Goal: Information Seeking & Learning: Learn about a topic

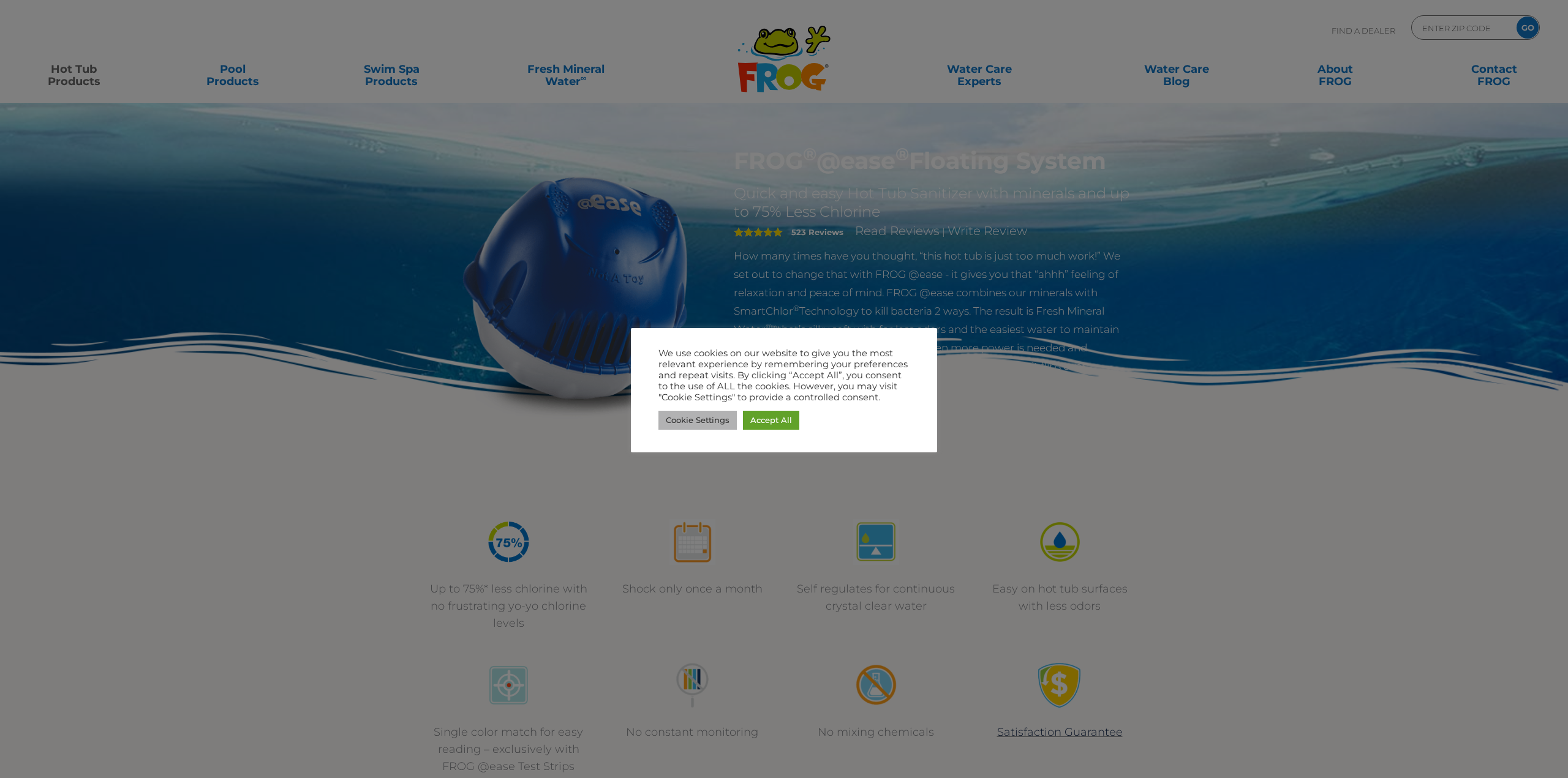
click at [710, 419] on link "Cookie Settings" at bounding box center [697, 419] width 79 height 19
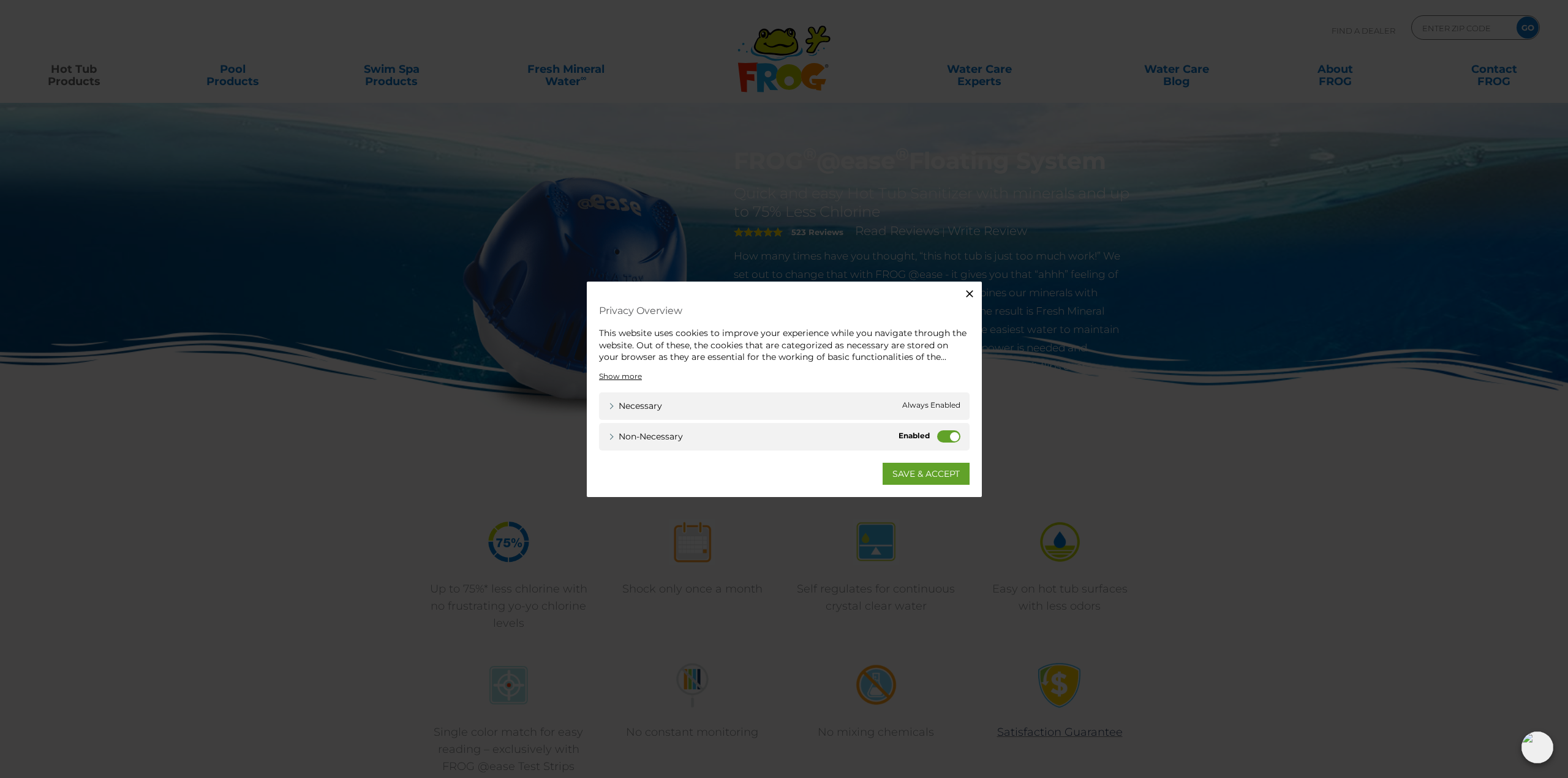
click at [953, 438] on label "Non-necessary" at bounding box center [948, 436] width 23 height 12
click at [0, 0] on input "Non-necessary" at bounding box center [0, 0] width 0 height 0
click at [949, 469] on link "SAVE & ACCEPT" at bounding box center [926, 473] width 87 height 22
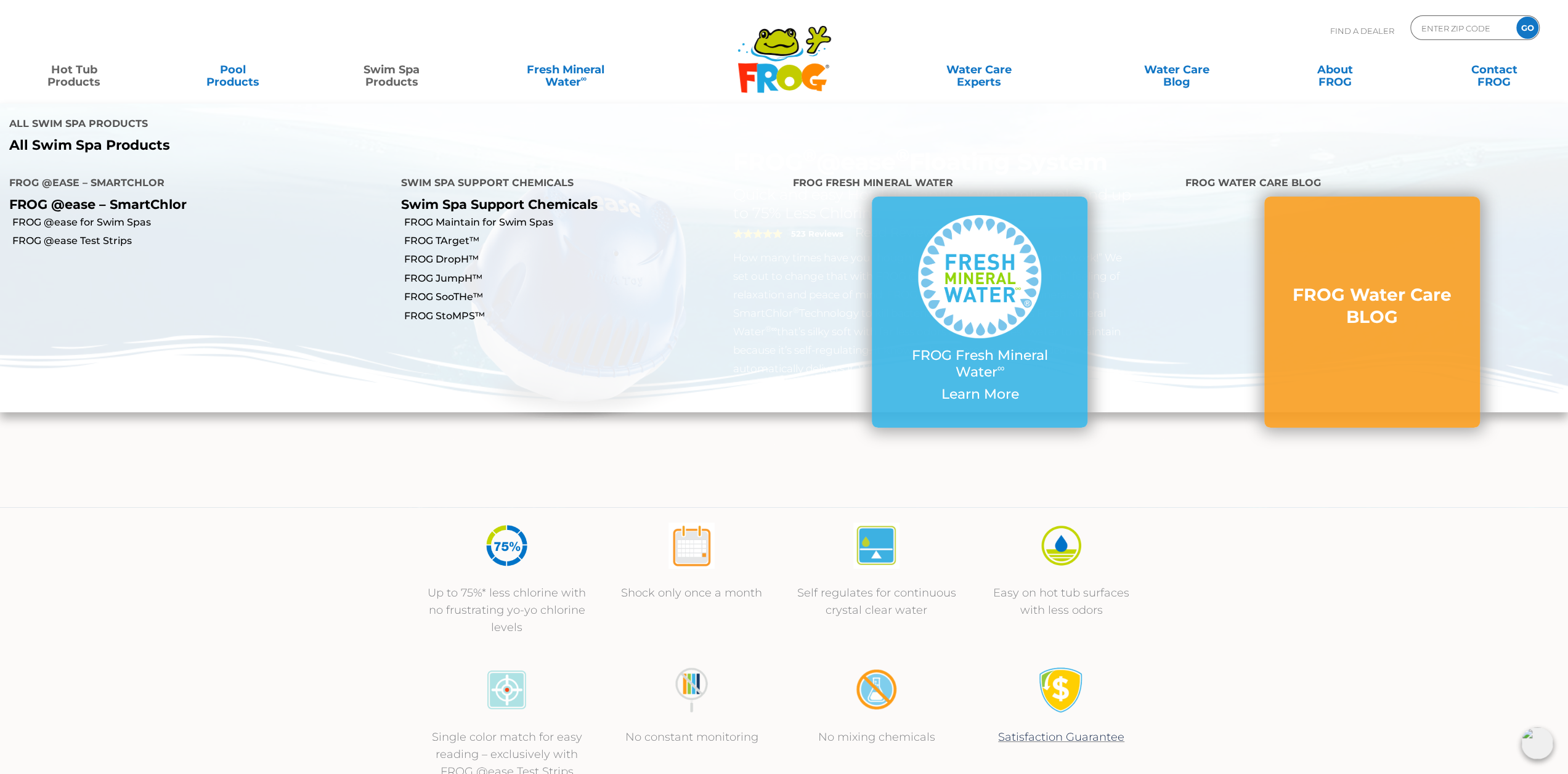
click at [403, 80] on link "Swim Spa Products" at bounding box center [391, 69] width 123 height 24
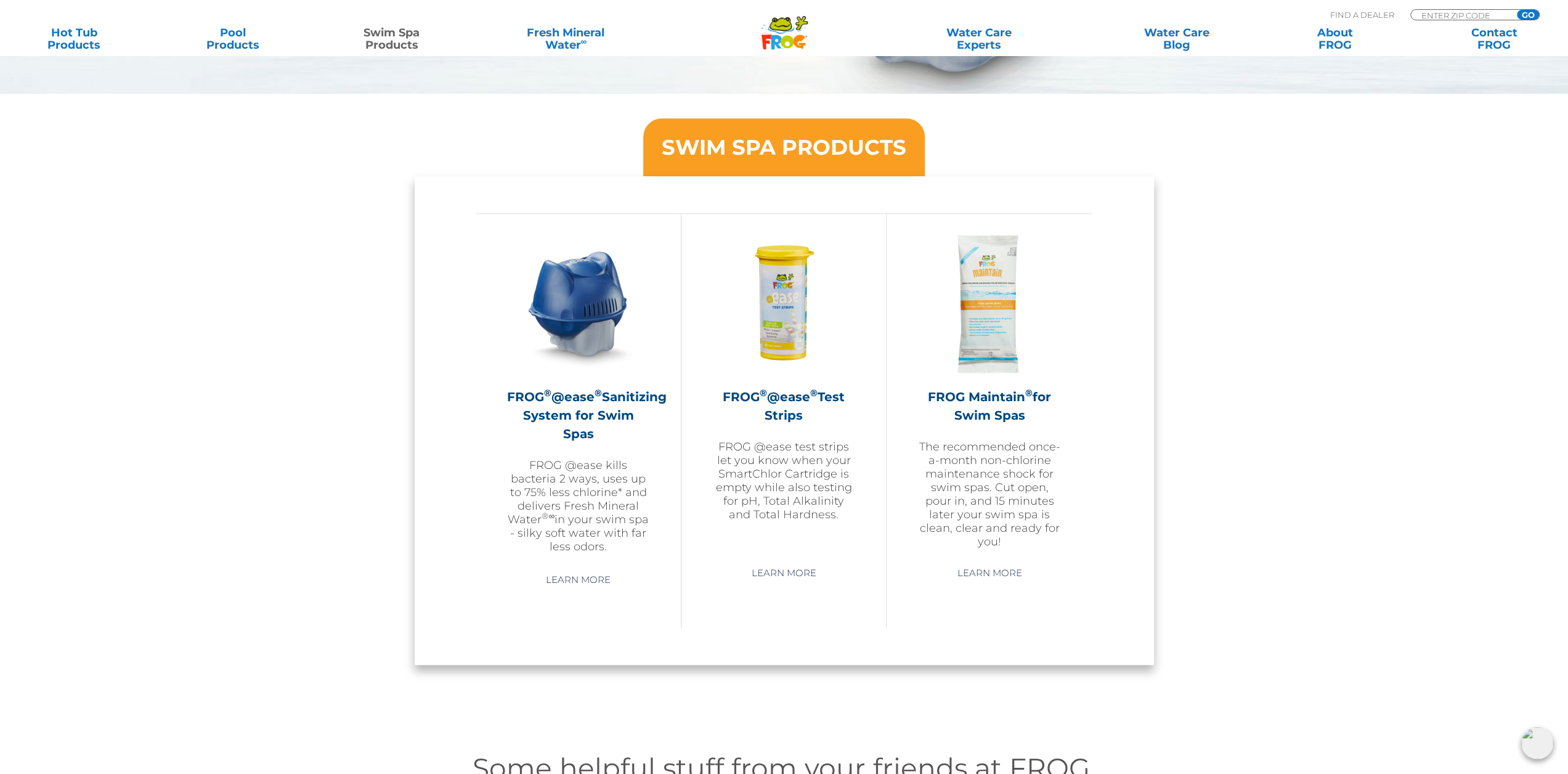
scroll to position [965, 0]
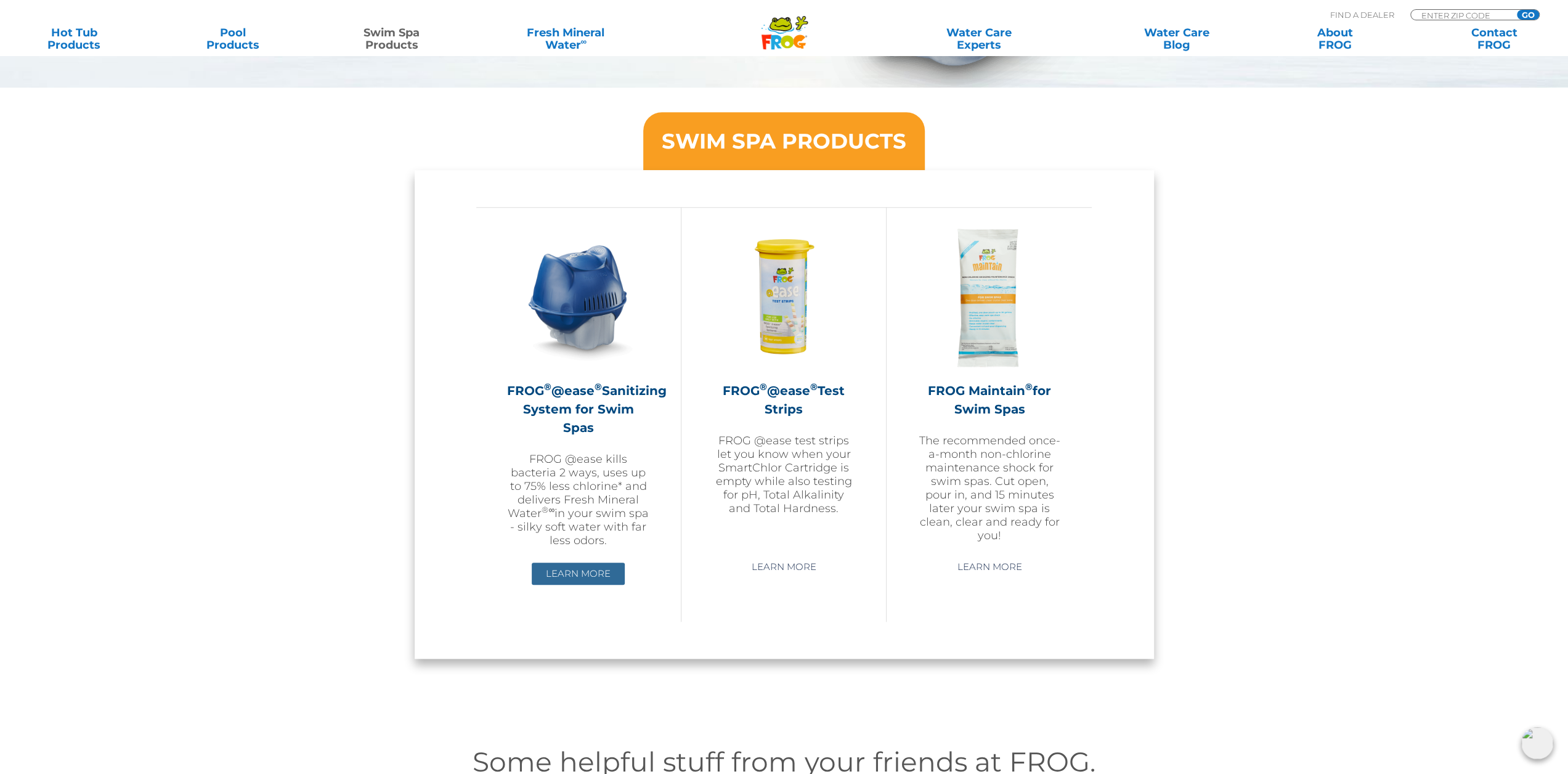
click at [582, 572] on link "Learn More" at bounding box center [578, 573] width 93 height 22
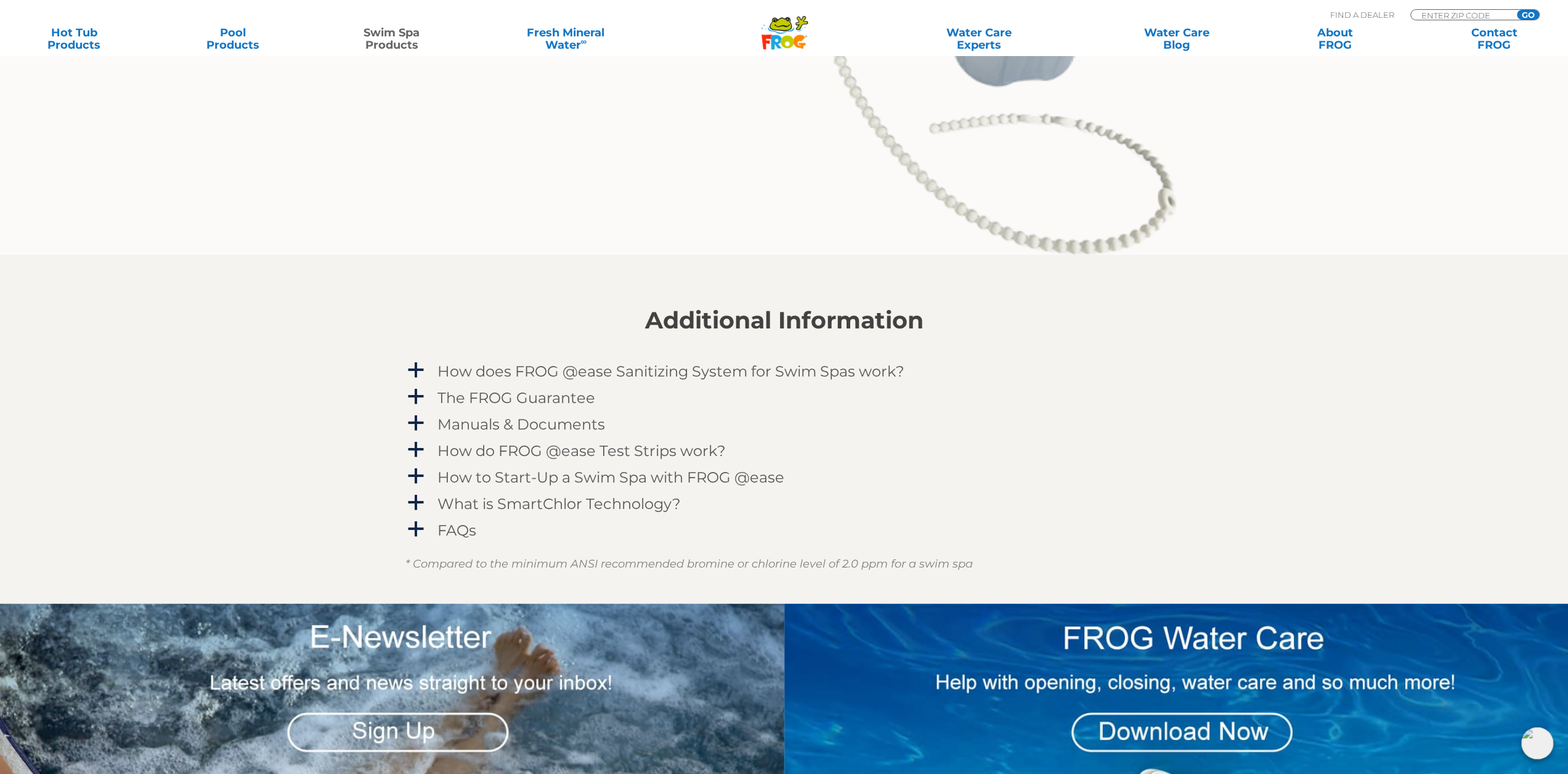
scroll to position [1704, 0]
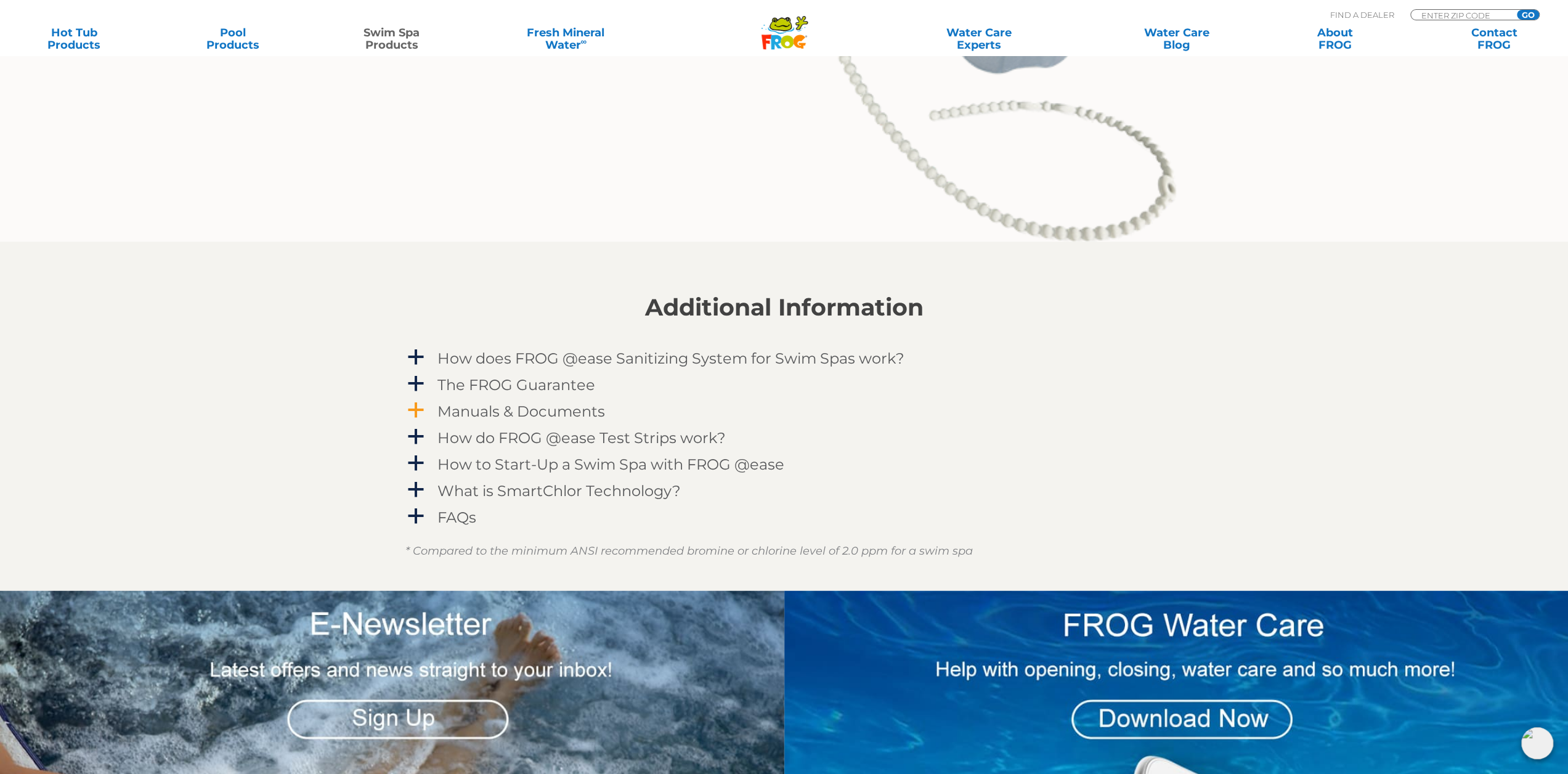
click at [411, 408] on span "a" at bounding box center [415, 410] width 19 height 19
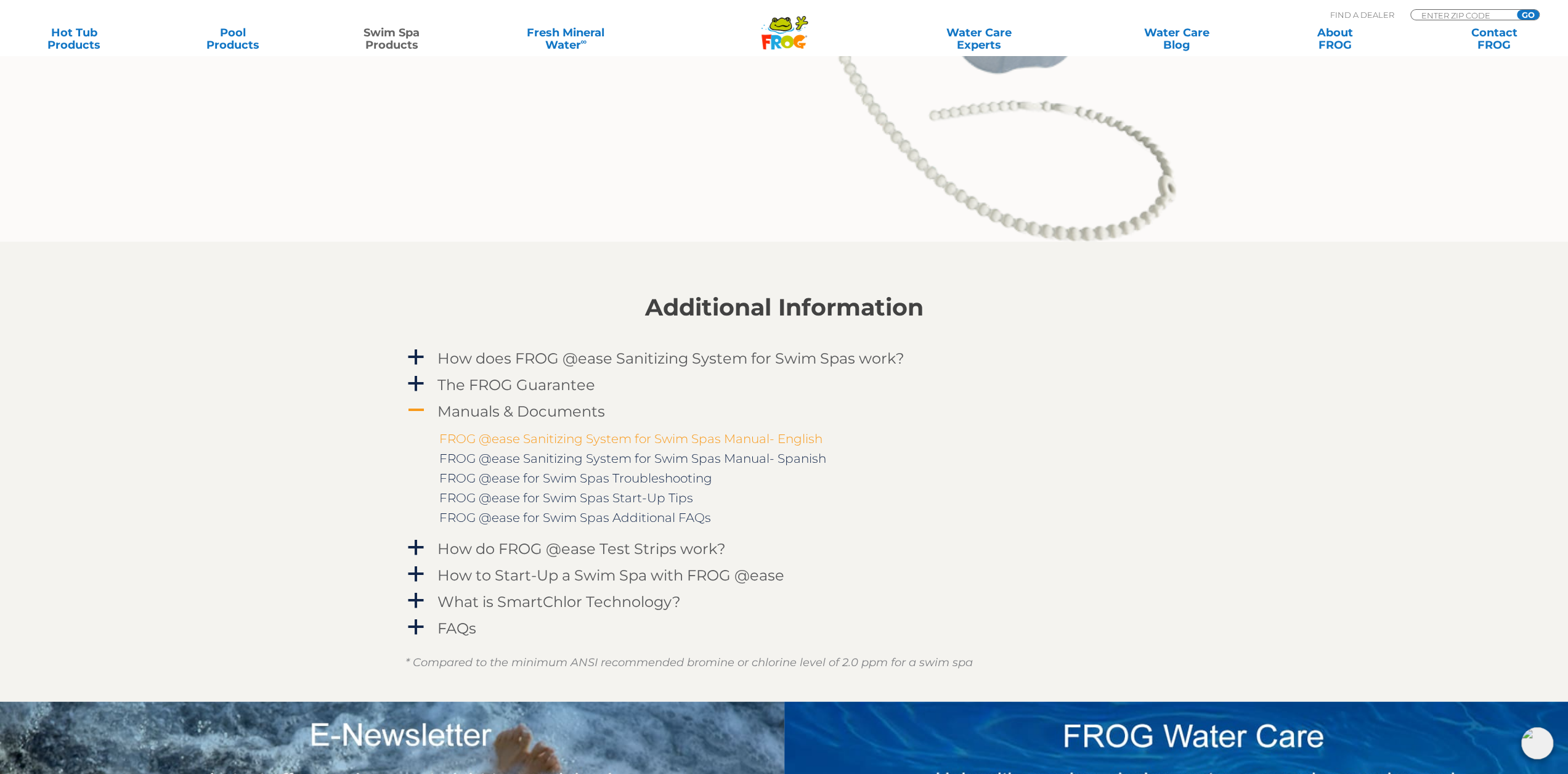
click at [740, 438] on link "FROG @ease Sanitizing System for Swim Spas Manual- English" at bounding box center [630, 438] width 383 height 15
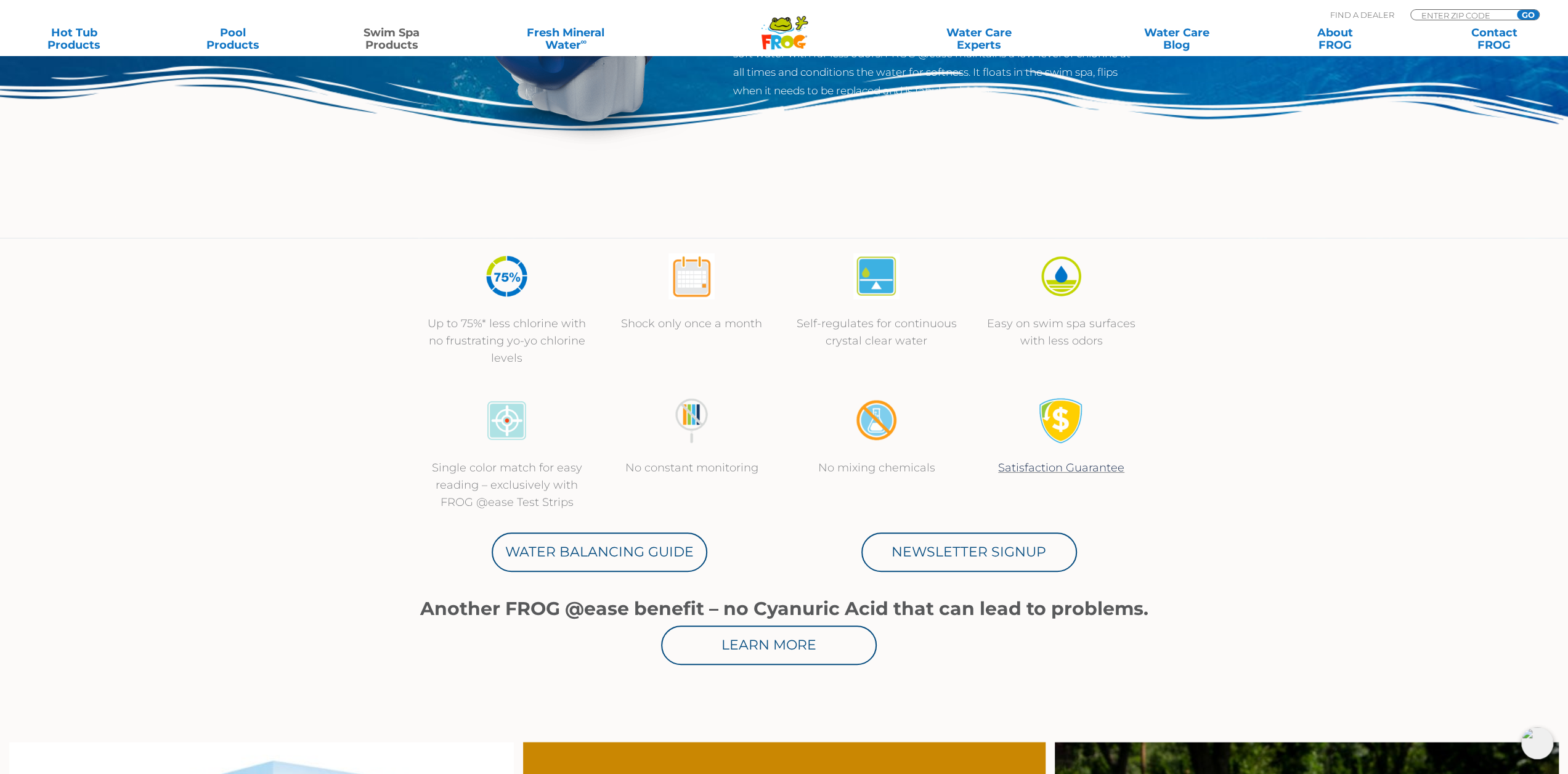
scroll to position [246, 0]
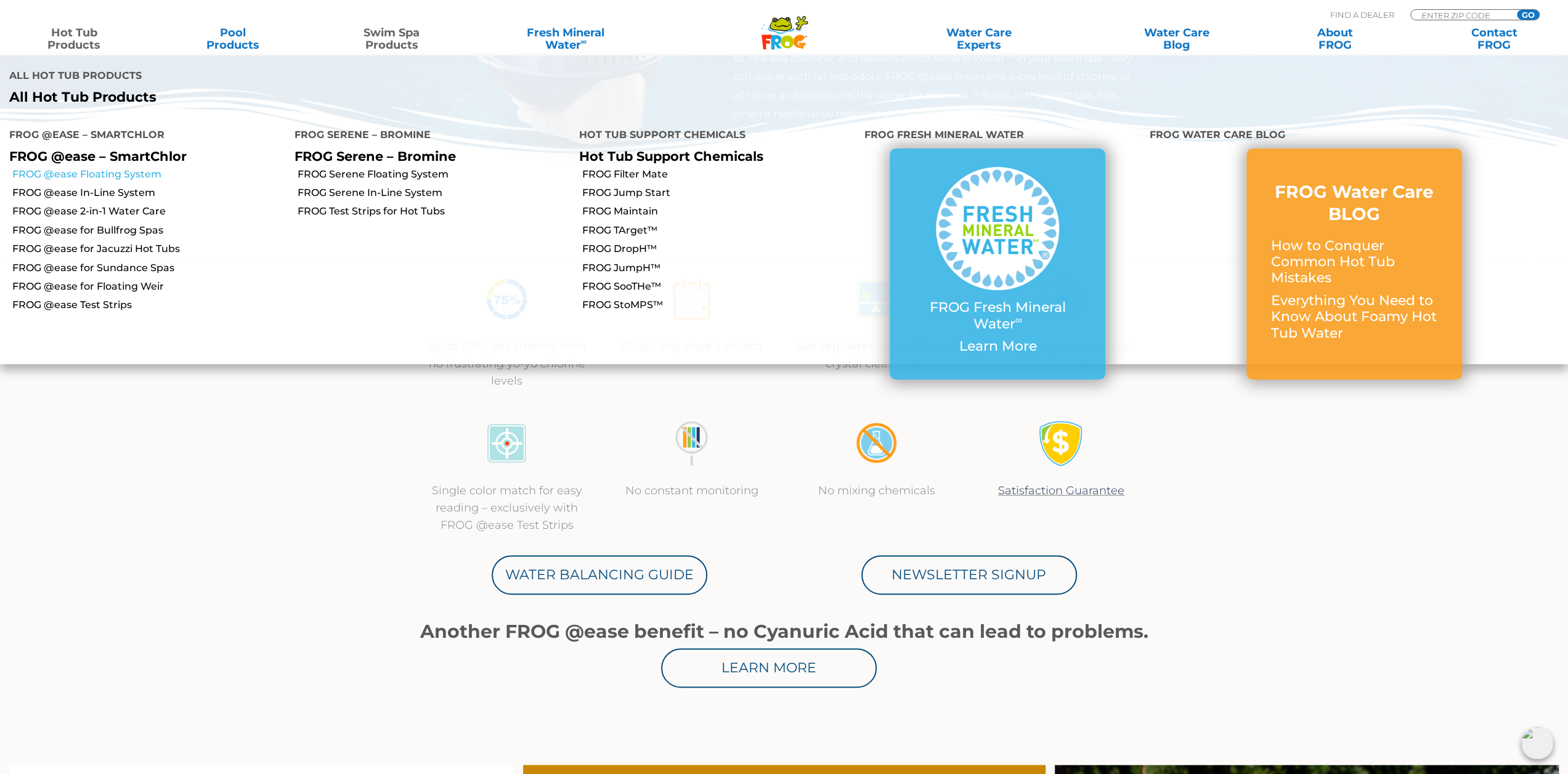
click at [120, 168] on link "FROG @ease Floating System" at bounding box center [148, 174] width 273 height 14
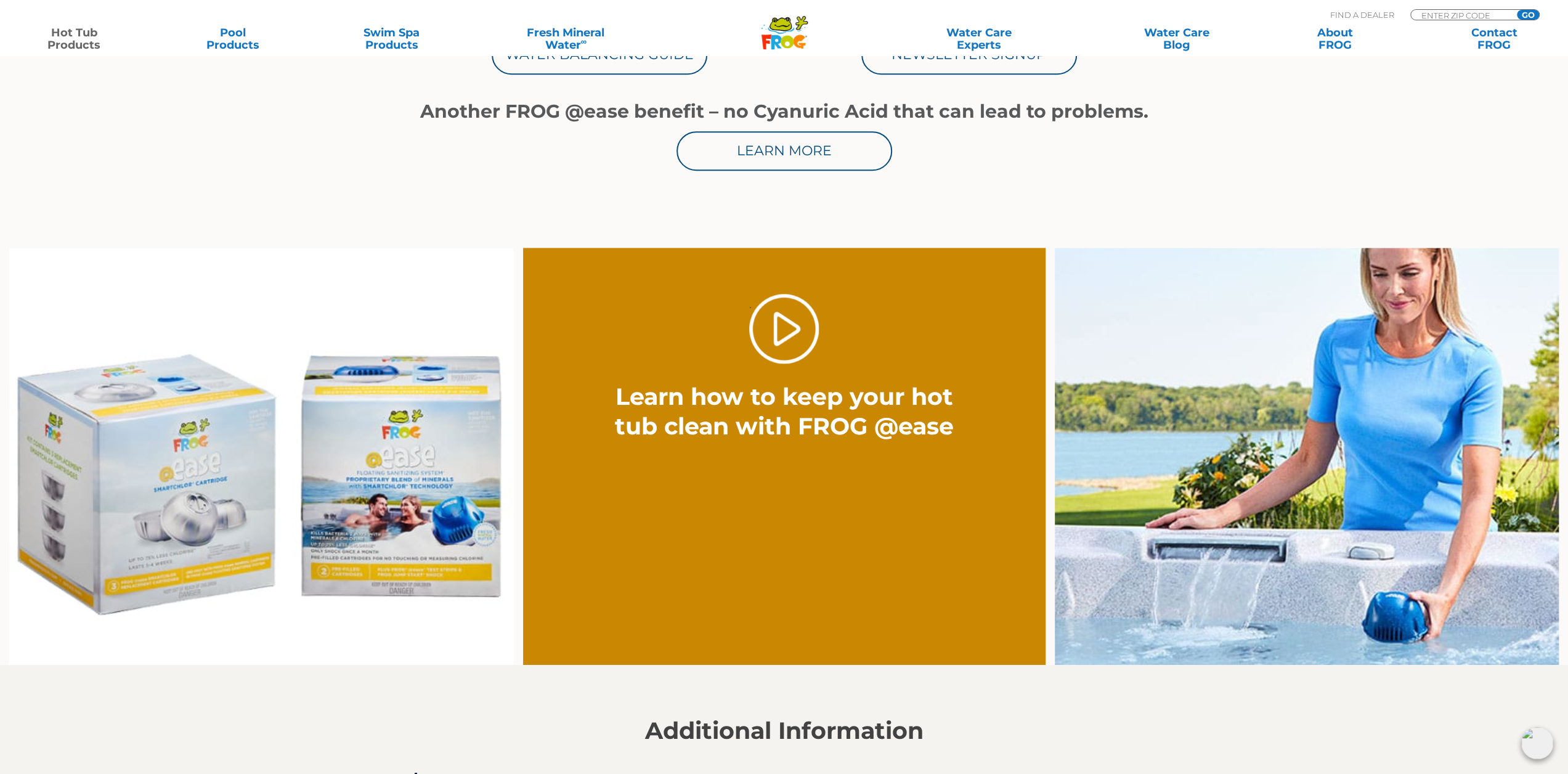
scroll to position [780, 0]
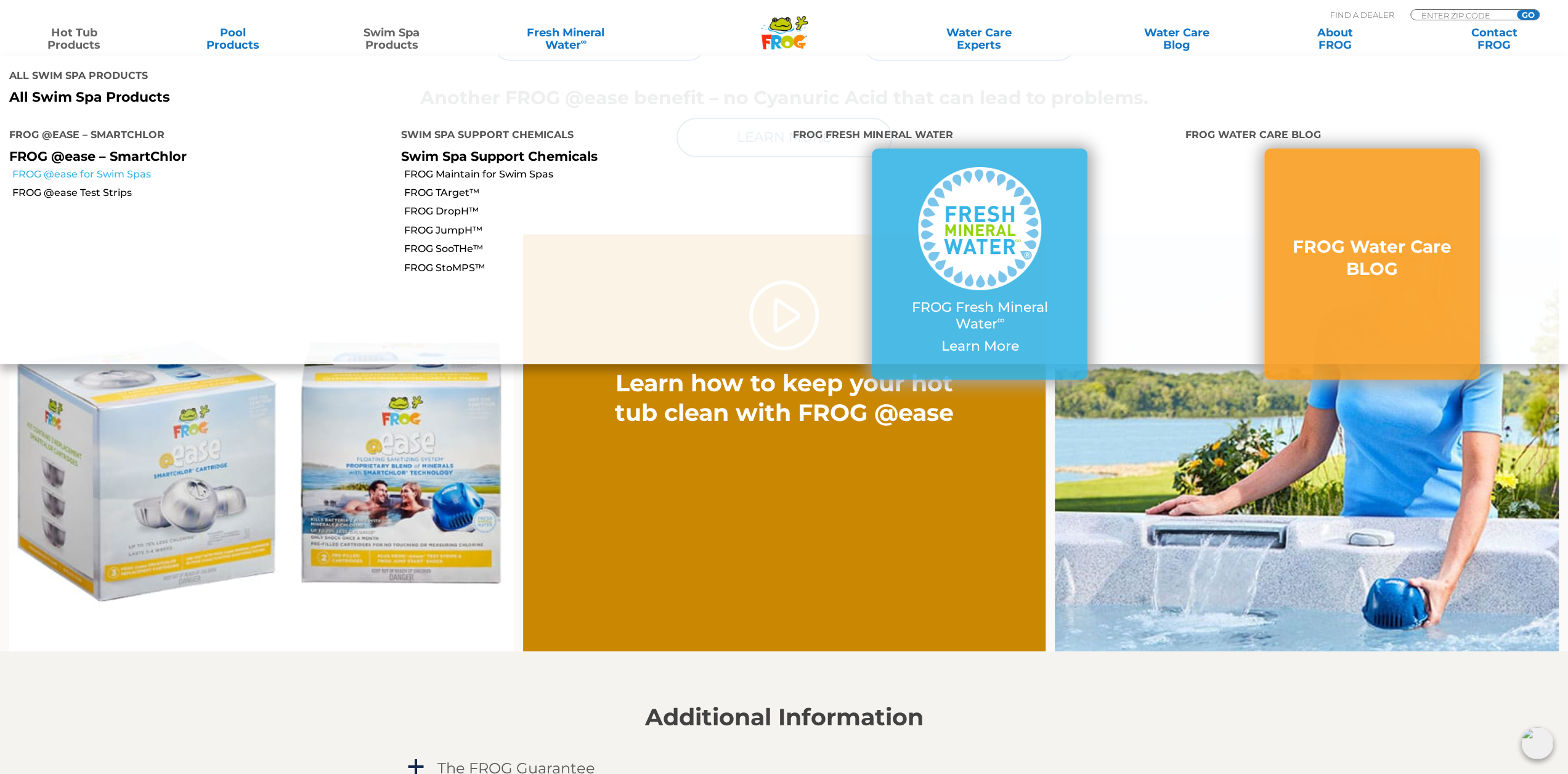
click at [140, 168] on link "FROG @ease for Swim Spas" at bounding box center [202, 174] width 380 height 14
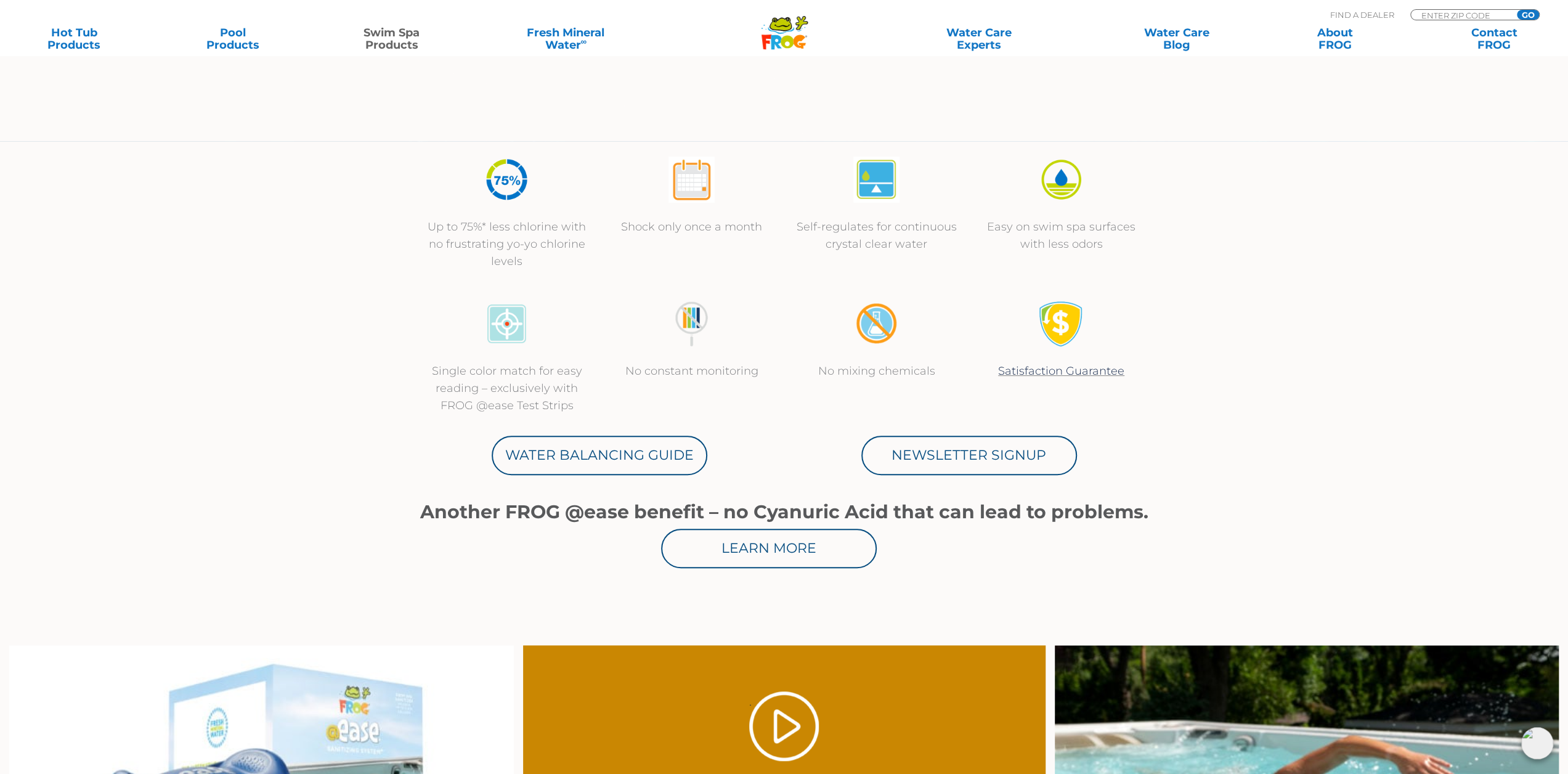
scroll to position [370, 0]
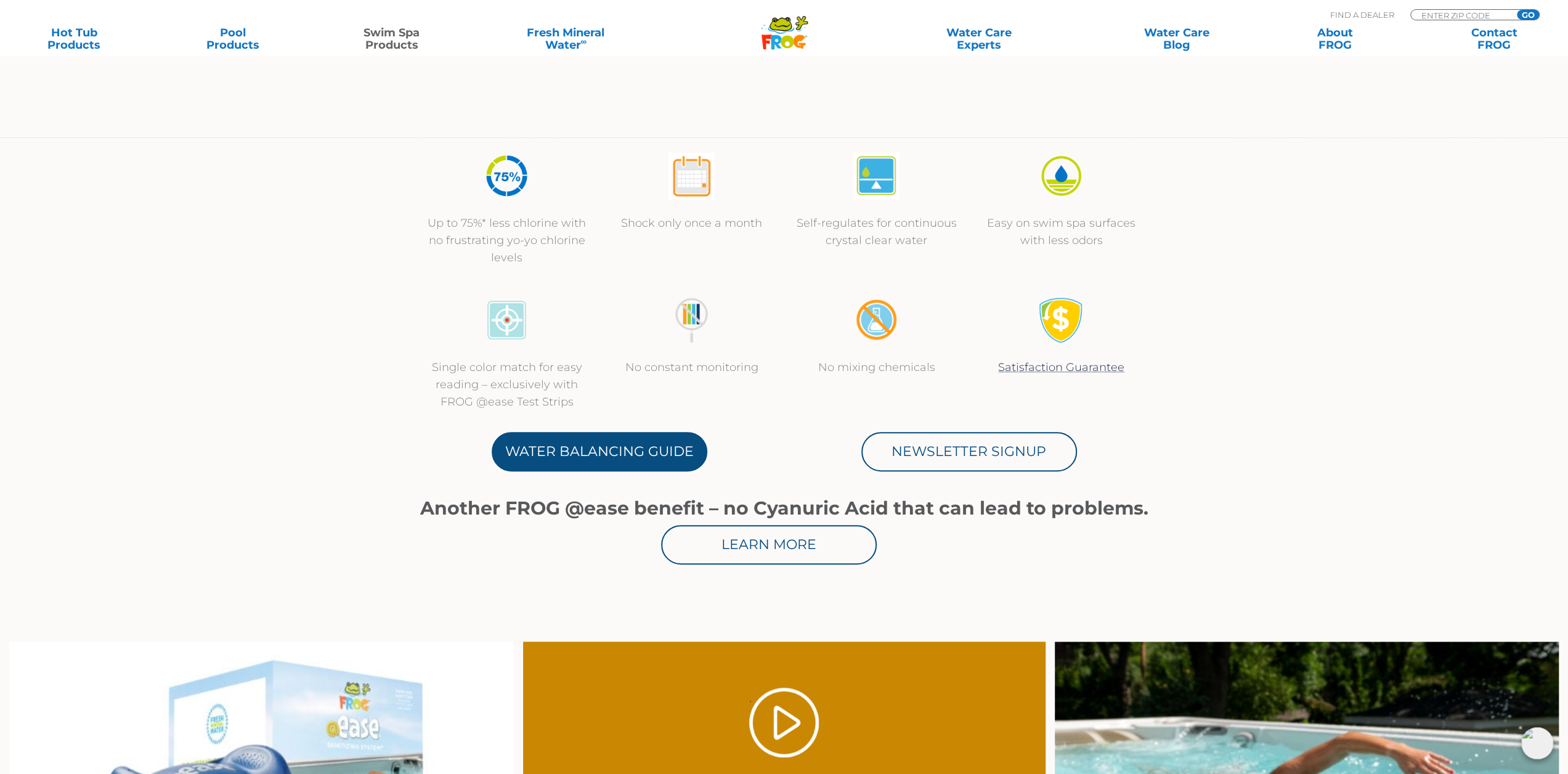
click at [640, 455] on link "Water Balancing Guide" at bounding box center [599, 451] width 216 height 39
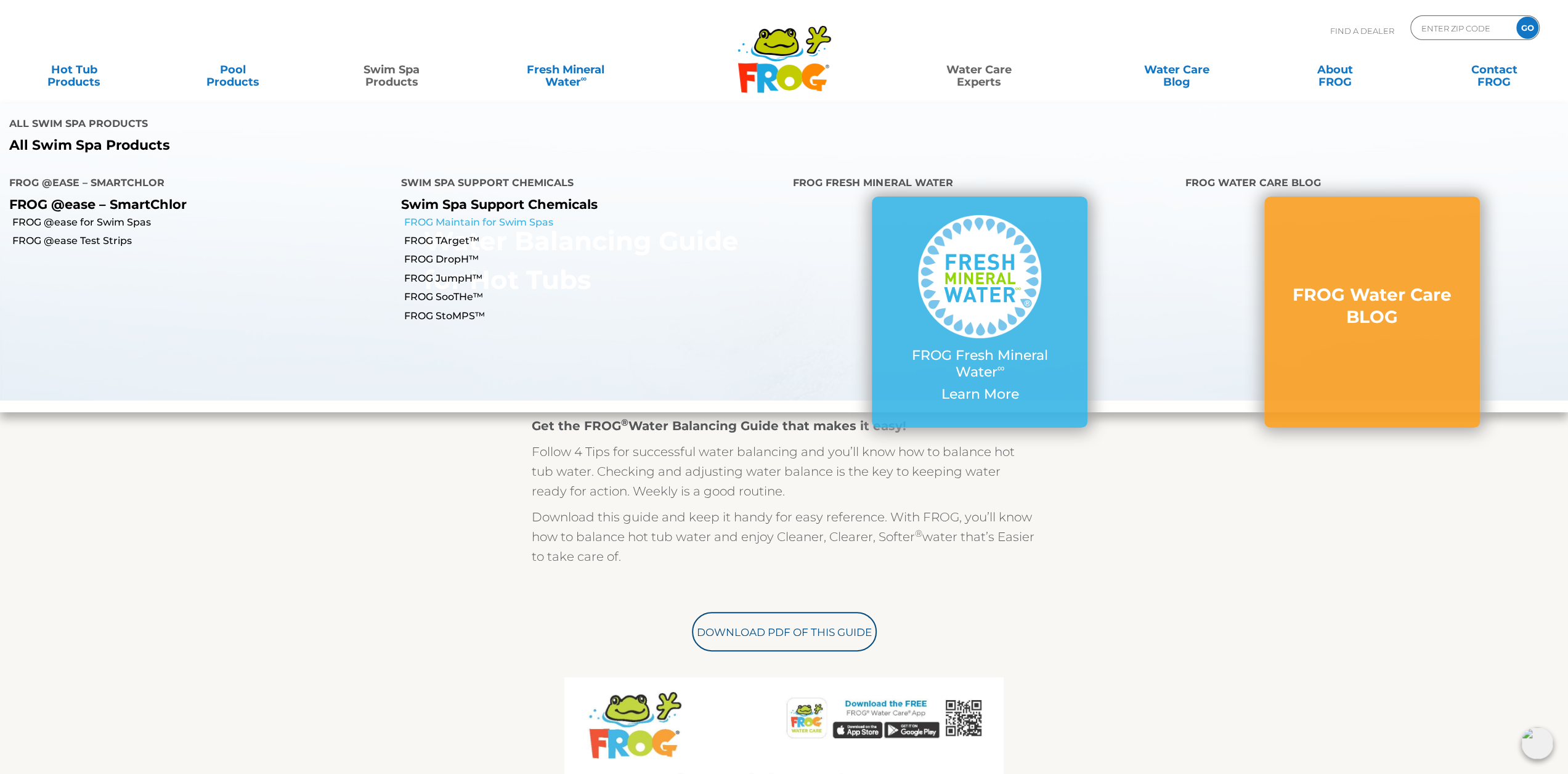
click at [474, 216] on link "FROG Maintain for Swim Spas" at bounding box center [594, 222] width 380 height 14
